Goal: Transaction & Acquisition: Purchase product/service

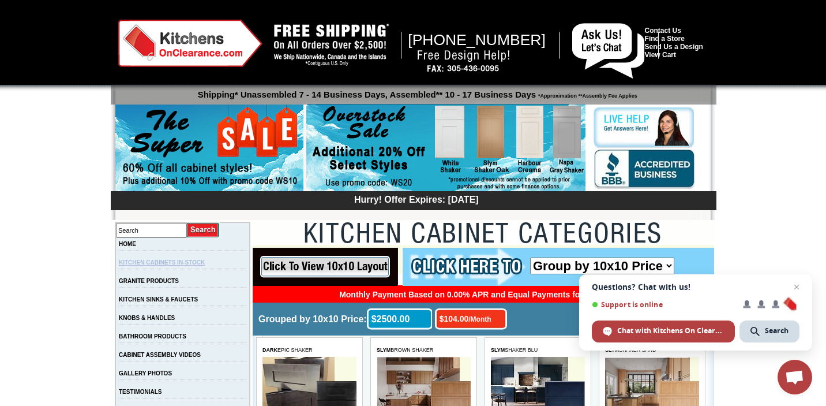
click at [194, 265] on link "KITCHEN CABINETS IN-STOCK" at bounding box center [162, 262] width 86 height 6
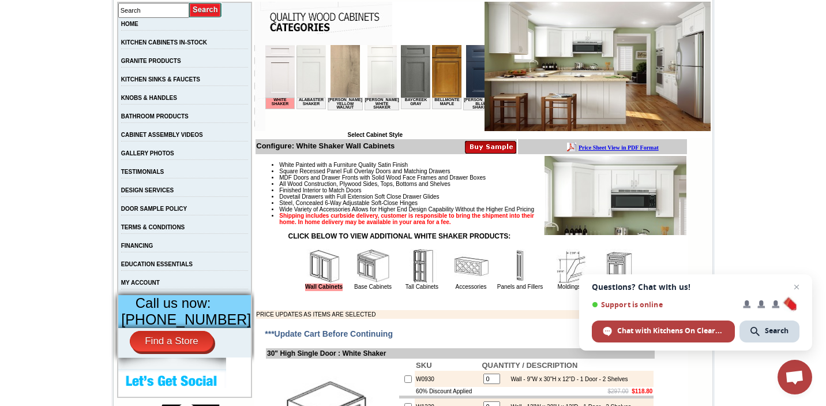
scroll to position [229, 0]
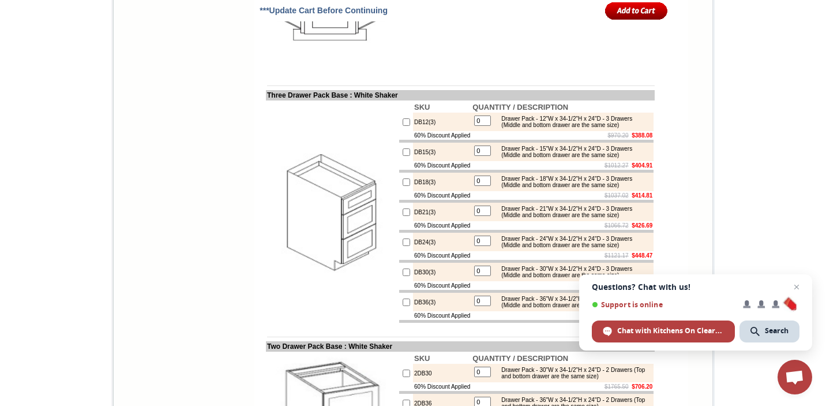
scroll to position [1762, 0]
